Goal: Check status: Check status

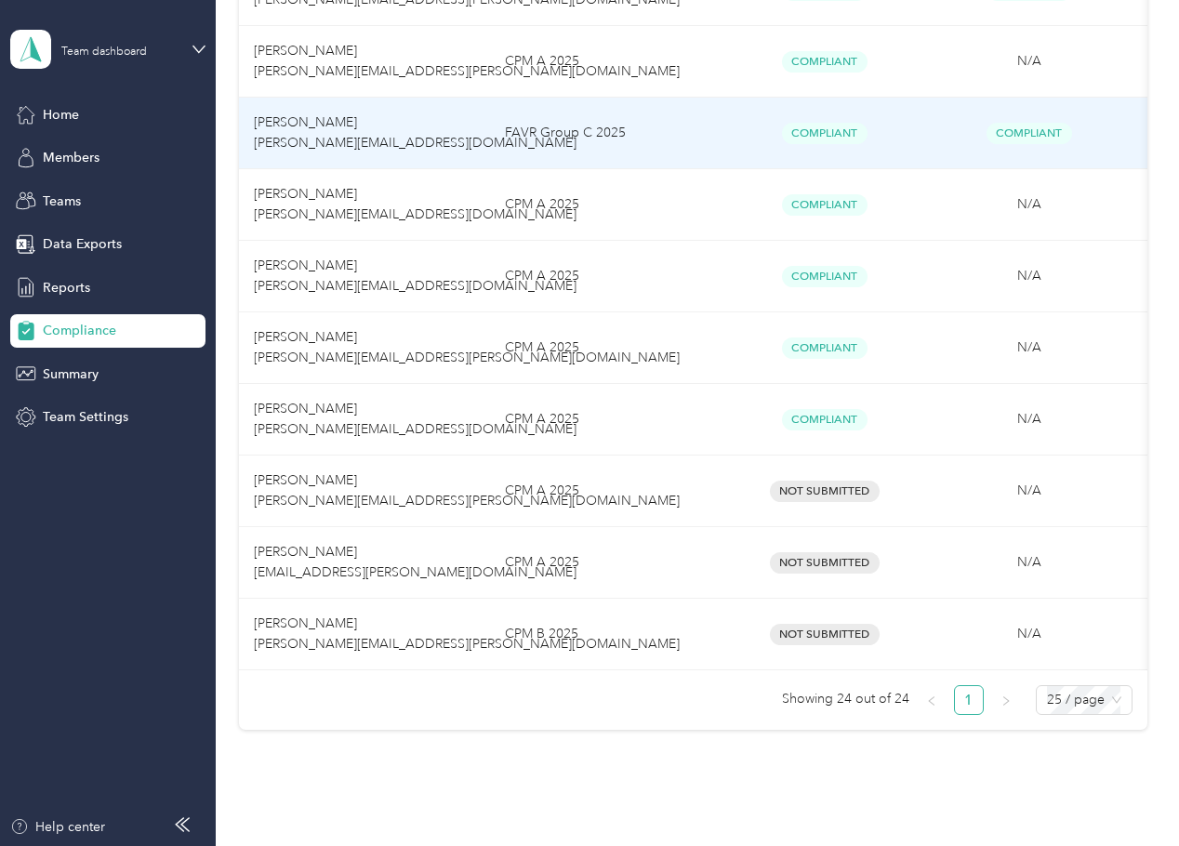
scroll to position [1488, 0]
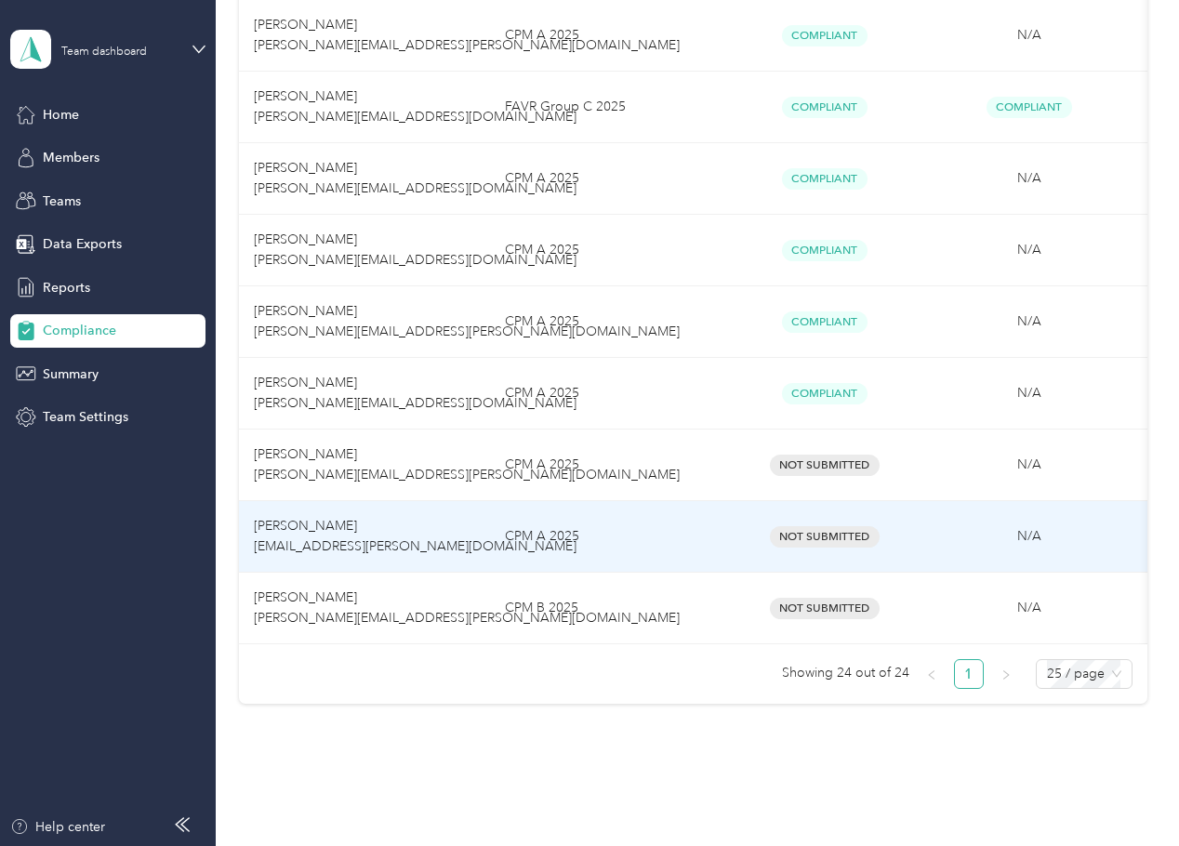
click at [881, 543] on div "Not Submitted" at bounding box center [824, 536] width 175 height 21
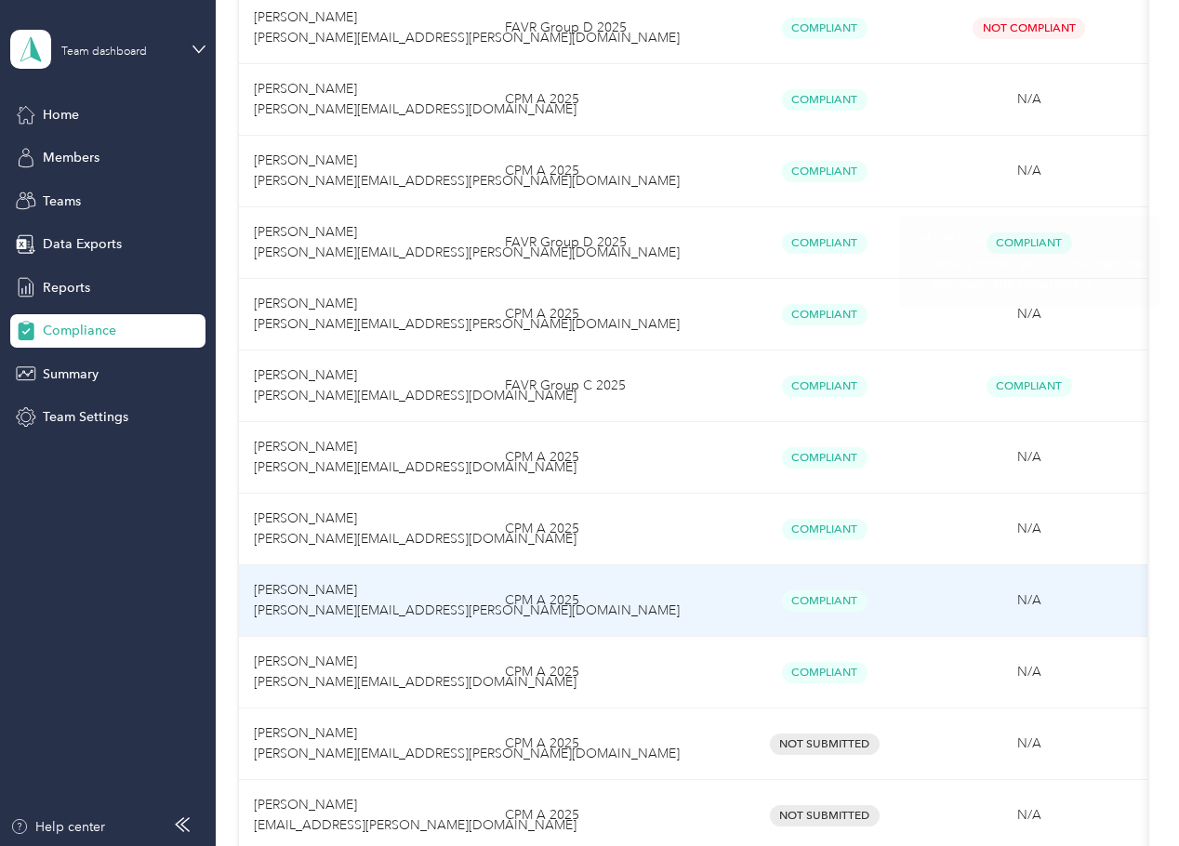
scroll to position [1552, 0]
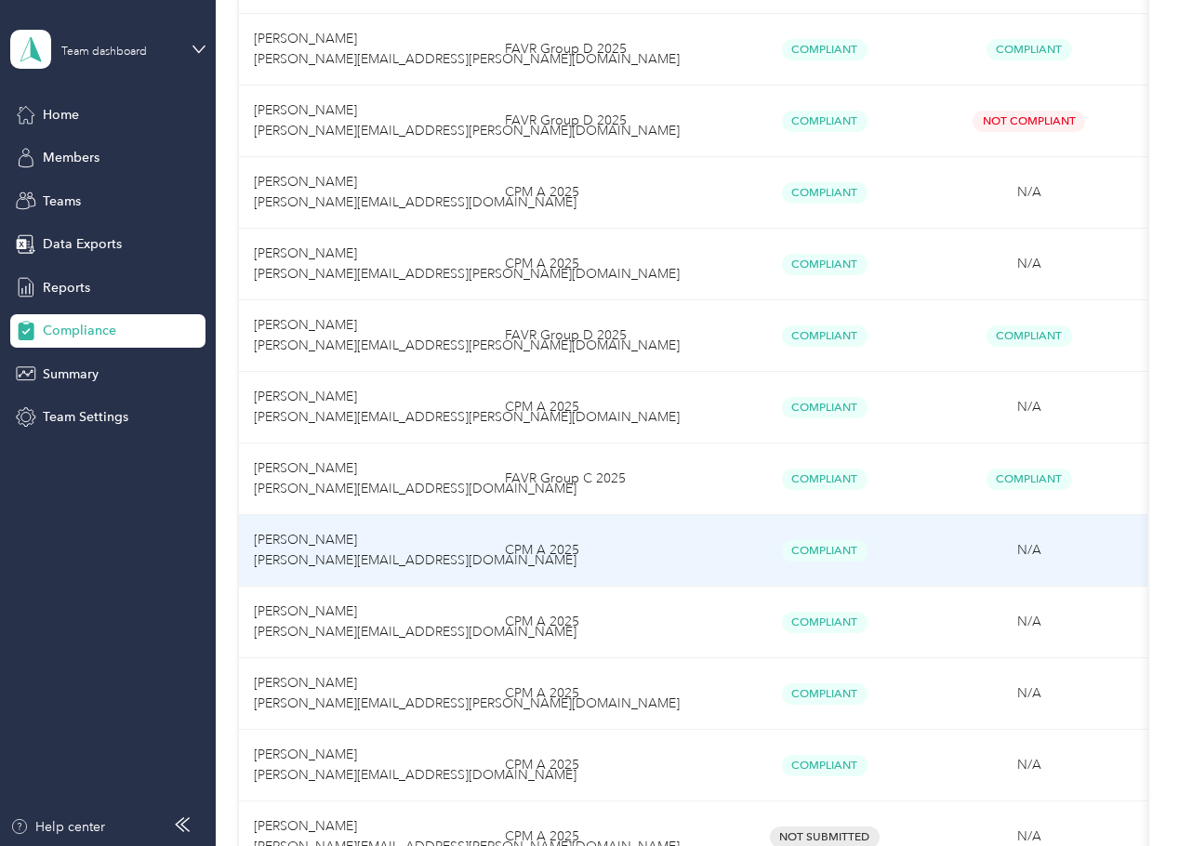
scroll to position [1395, 0]
